Goal: Information Seeking & Learning: Learn about a topic

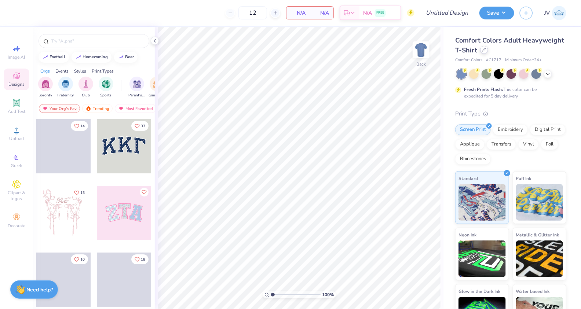
click at [486, 49] on div at bounding box center [484, 50] width 8 height 8
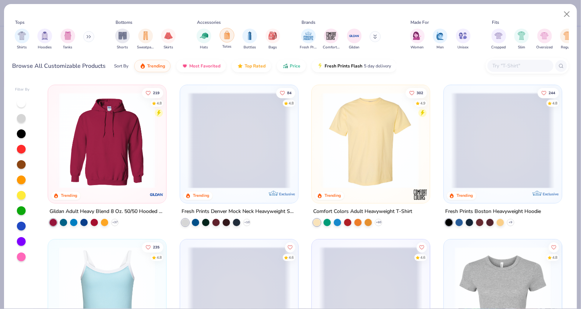
click at [222, 31] on div "filter for Totes" at bounding box center [227, 35] width 15 height 15
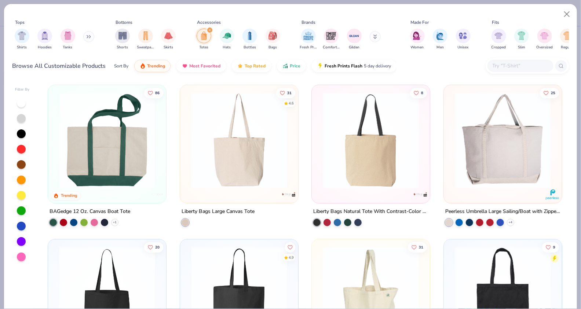
click at [106, 166] on img at bounding box center [106, 140] width 103 height 96
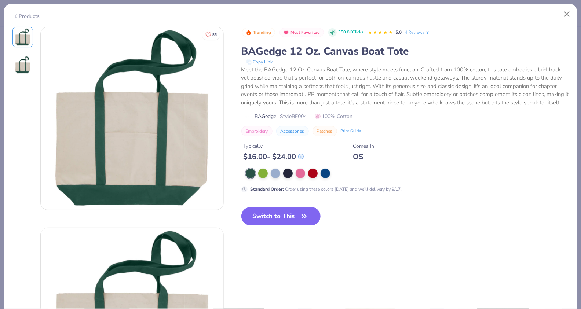
click at [298, 114] on span "Style BE004" at bounding box center [293, 117] width 27 height 8
copy span "BE004"
click at [571, 13] on button "Close" at bounding box center [567, 14] width 14 height 14
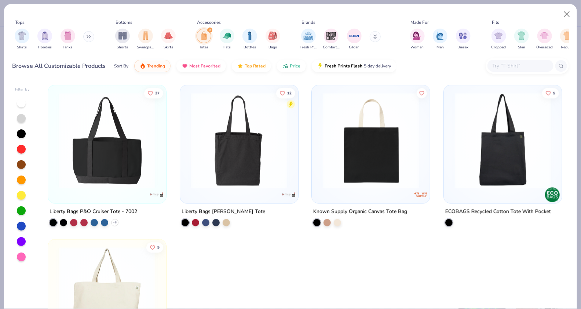
scroll to position [832, 0]
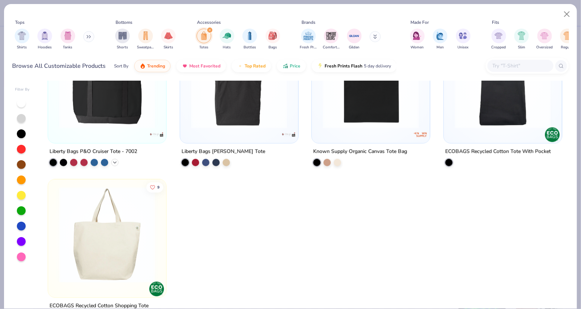
click at [113, 161] on icon at bounding box center [115, 162] width 6 height 6
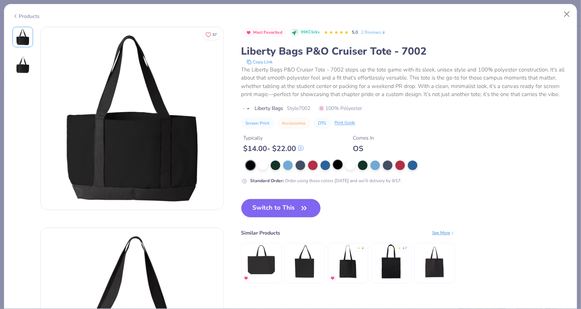
click at [333, 164] on div at bounding box center [338, 165] width 10 height 10
click at [325, 163] on div at bounding box center [326, 165] width 10 height 10
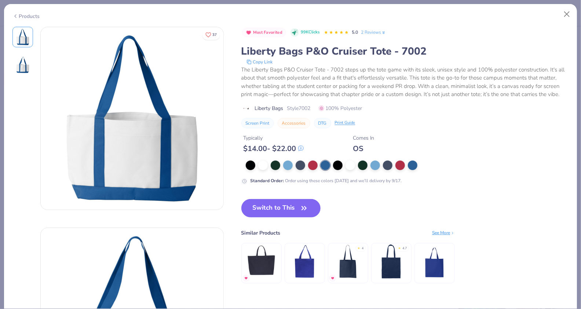
click at [302, 106] on span "Style 7002" at bounding box center [298, 109] width 23 height 8
copy span "7002"
